Goal: Check status

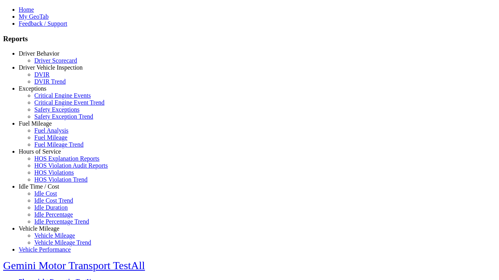
select select "**"
type input "**********"
